Goal: Information Seeking & Learning: Learn about a topic

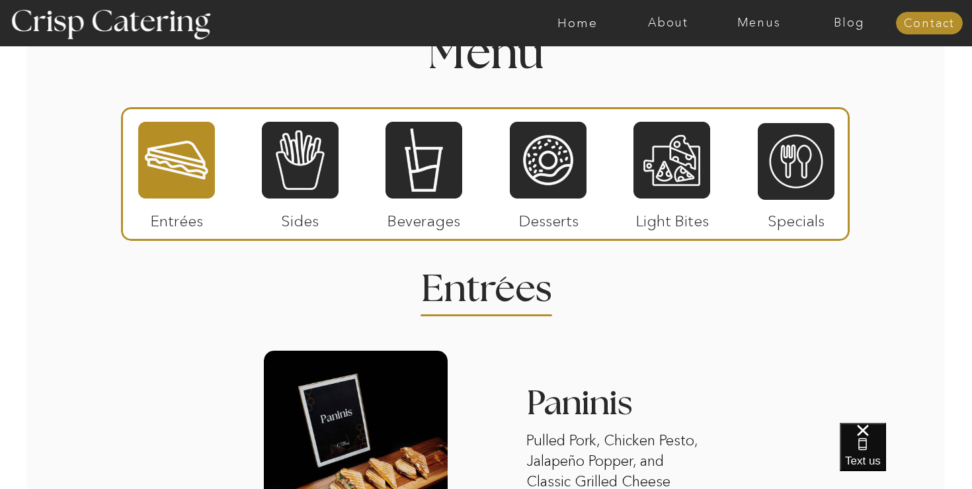
scroll to position [1545, 0]
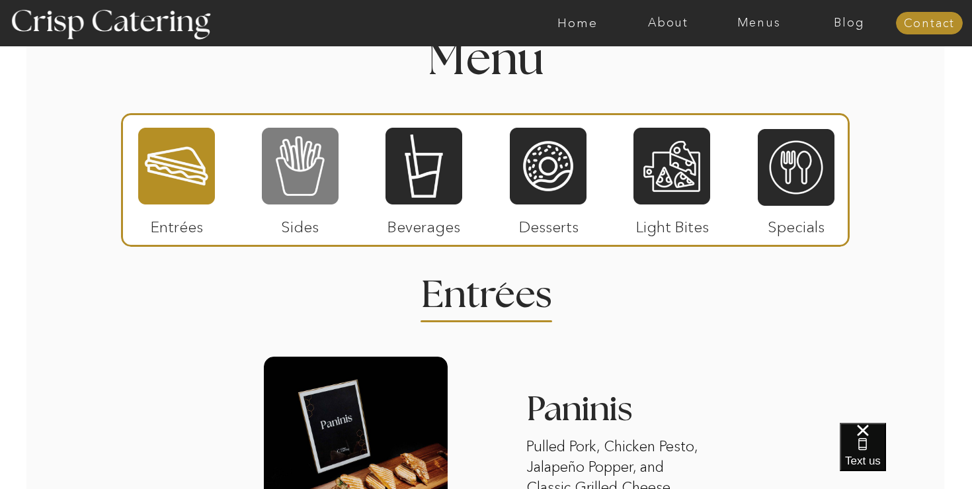
click at [305, 173] on div at bounding box center [300, 165] width 77 height 79
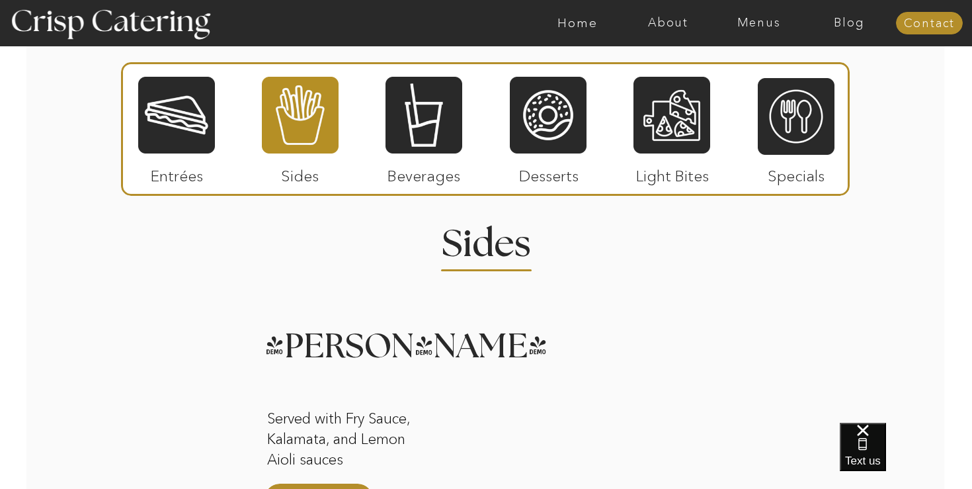
scroll to position [1603, 0]
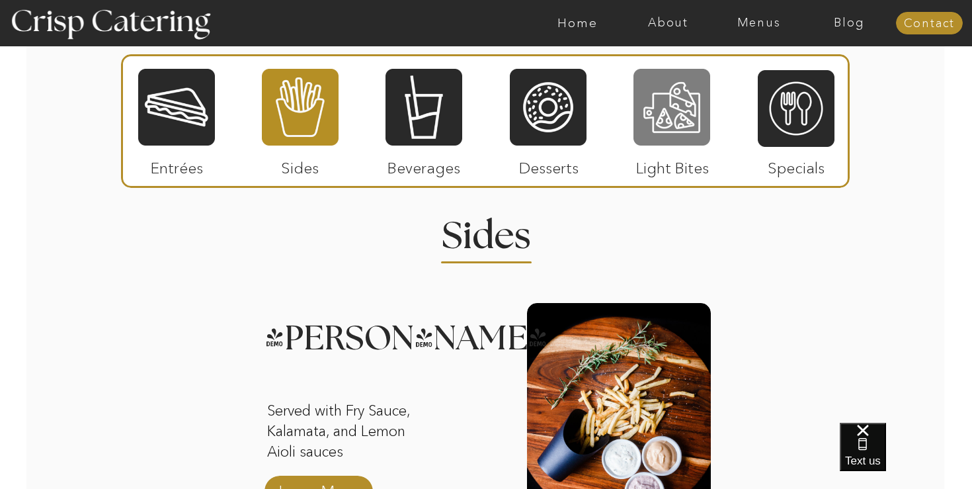
click at [652, 96] on div at bounding box center [671, 106] width 77 height 79
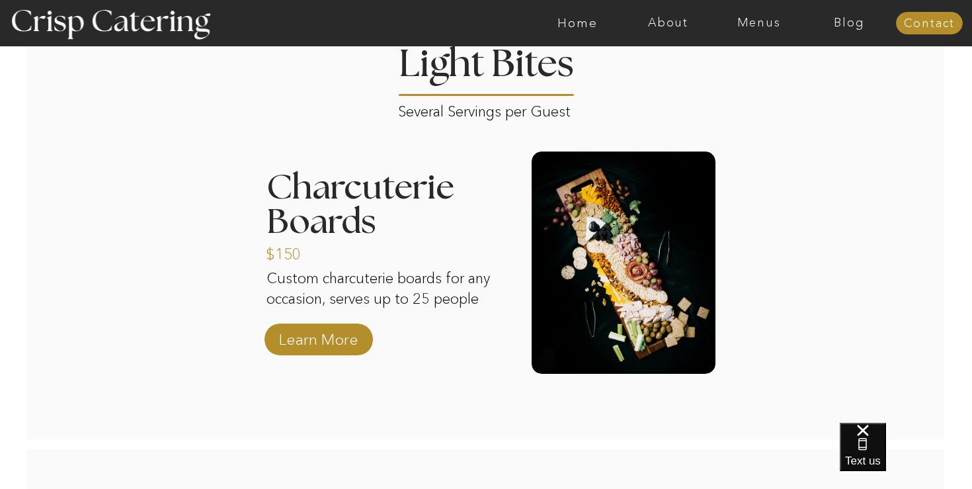
scroll to position [1765, 0]
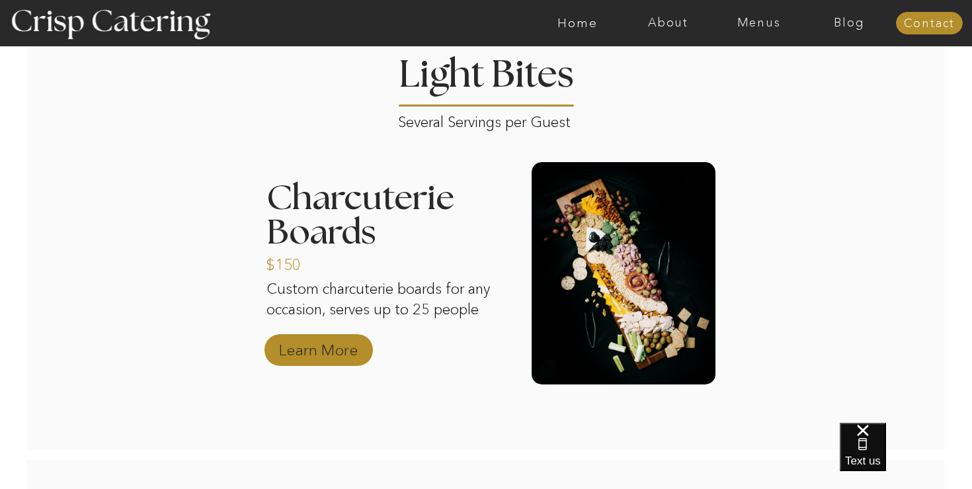
click at [352, 356] on p "Learn More" at bounding box center [318, 346] width 88 height 38
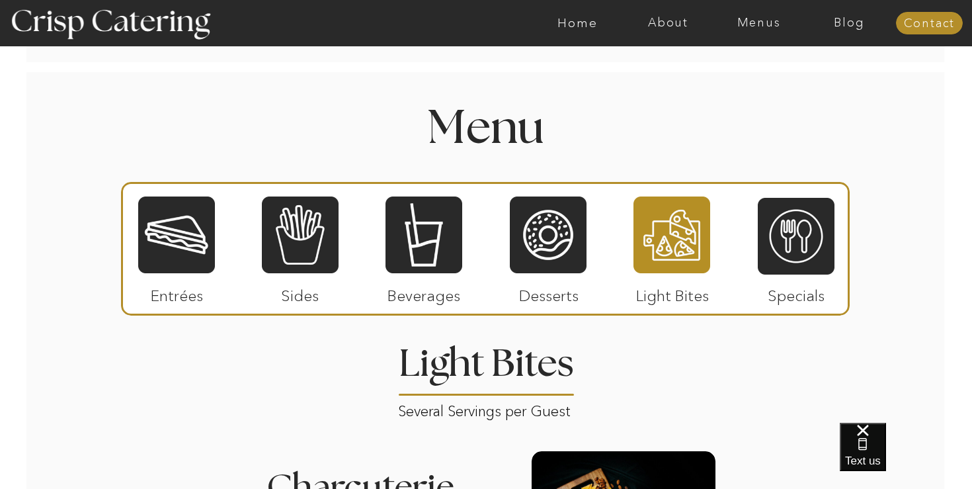
scroll to position [1503, 0]
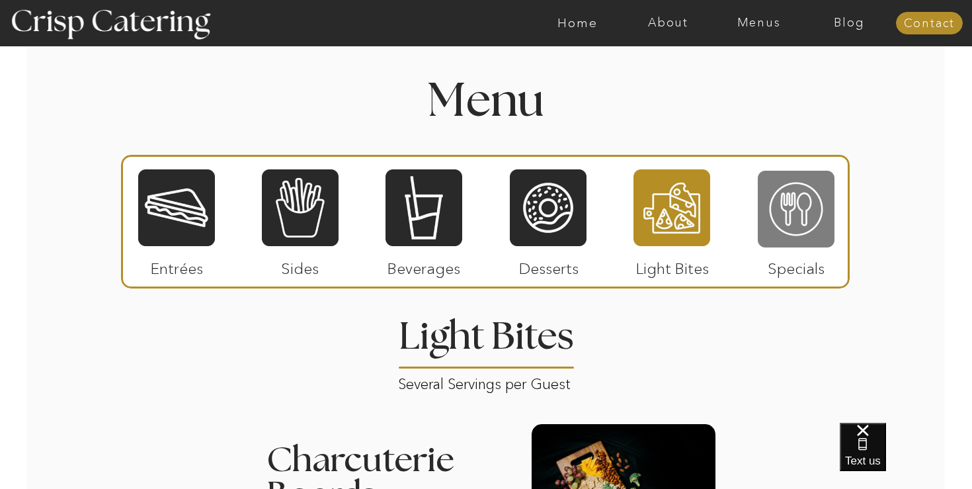
click at [793, 225] on div at bounding box center [796, 208] width 77 height 79
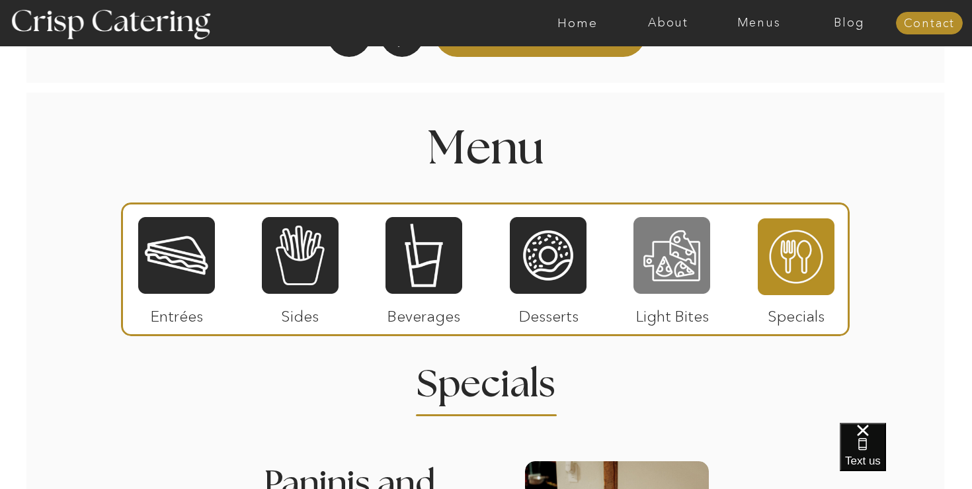
scroll to position [1445, 0]
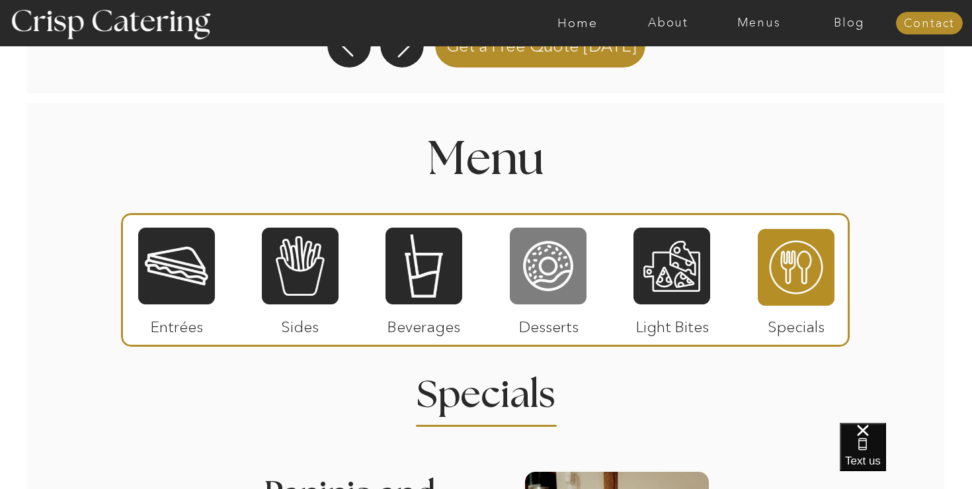
click at [553, 284] on div at bounding box center [548, 265] width 77 height 79
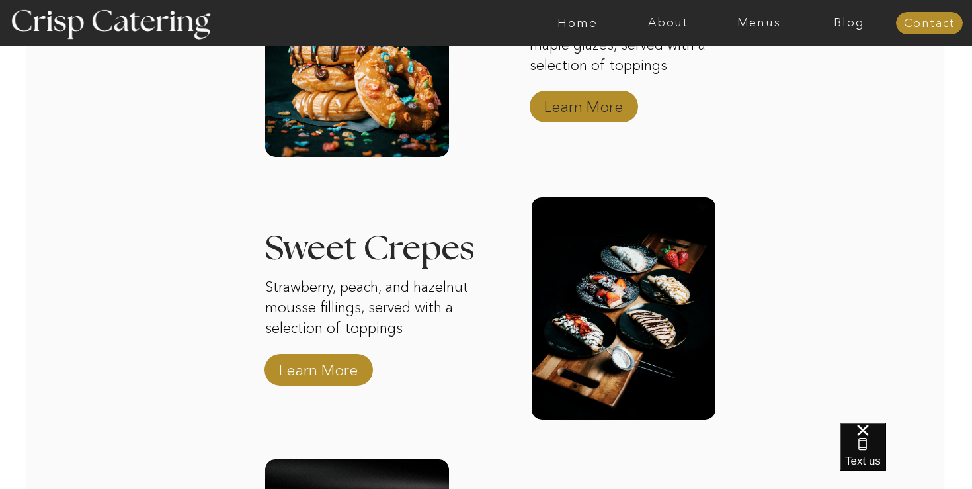
scroll to position [1894, 0]
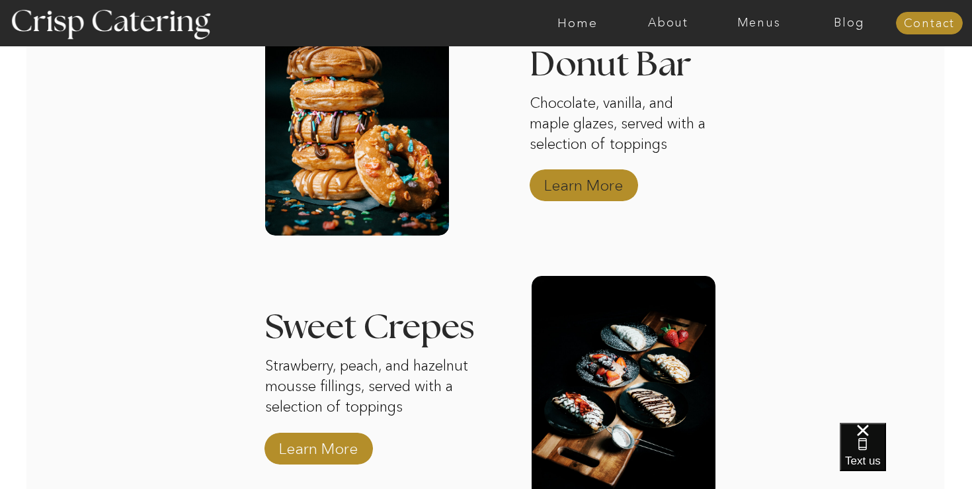
click at [586, 186] on p "Learn More" at bounding box center [584, 182] width 88 height 38
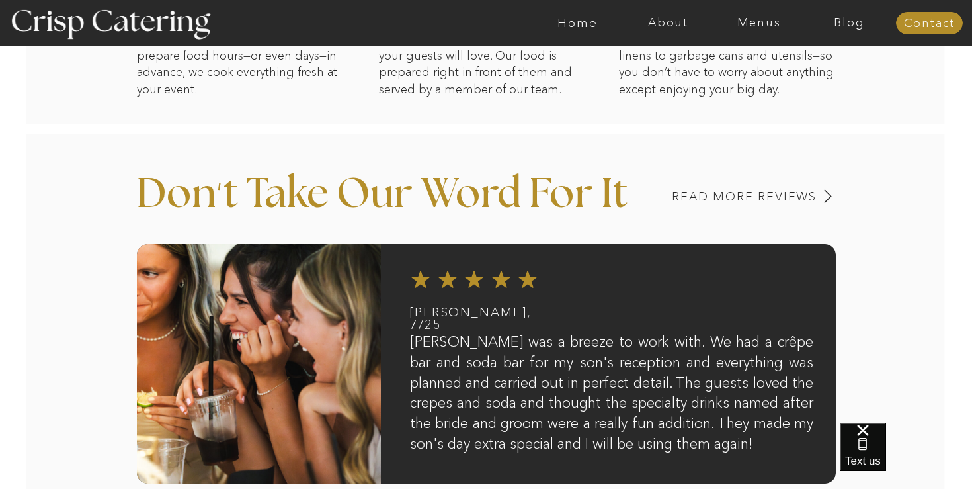
scroll to position [1420, 0]
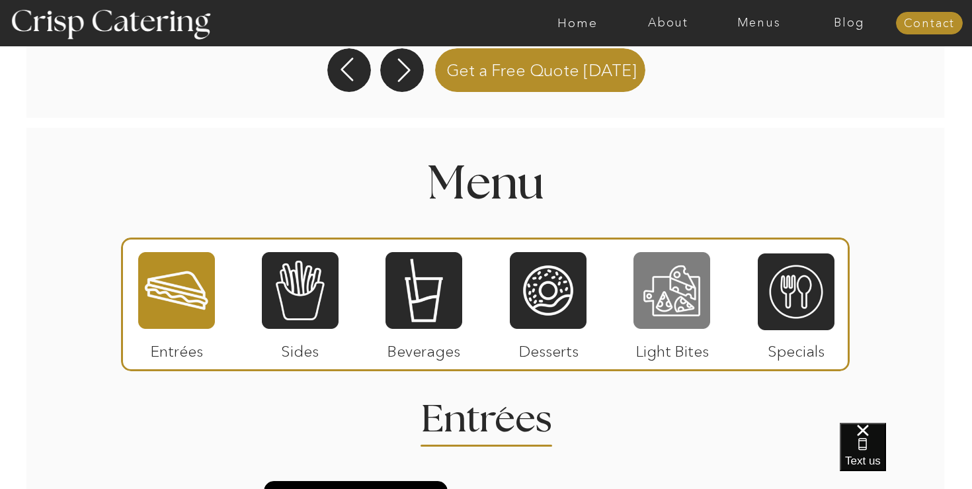
click at [653, 303] on div at bounding box center [671, 290] width 77 height 79
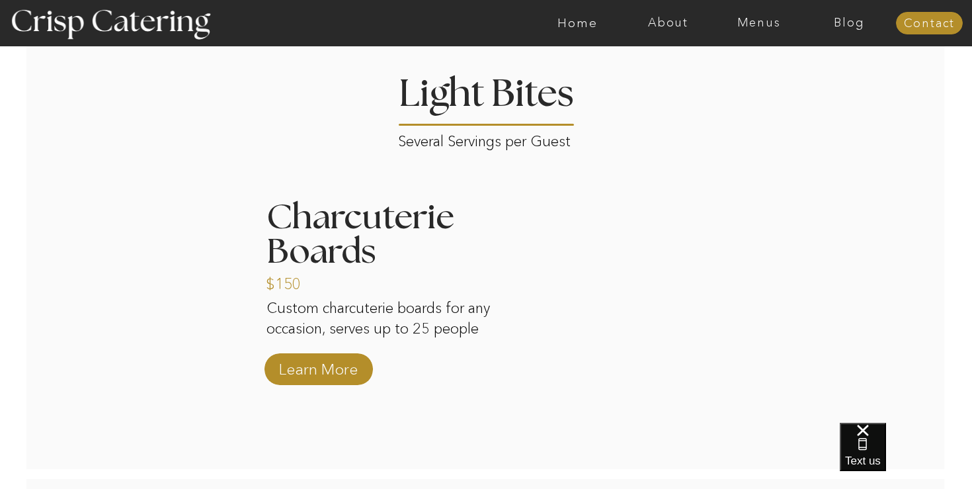
scroll to position [1746, 0]
